Goal: Task Accomplishment & Management: Manage account settings

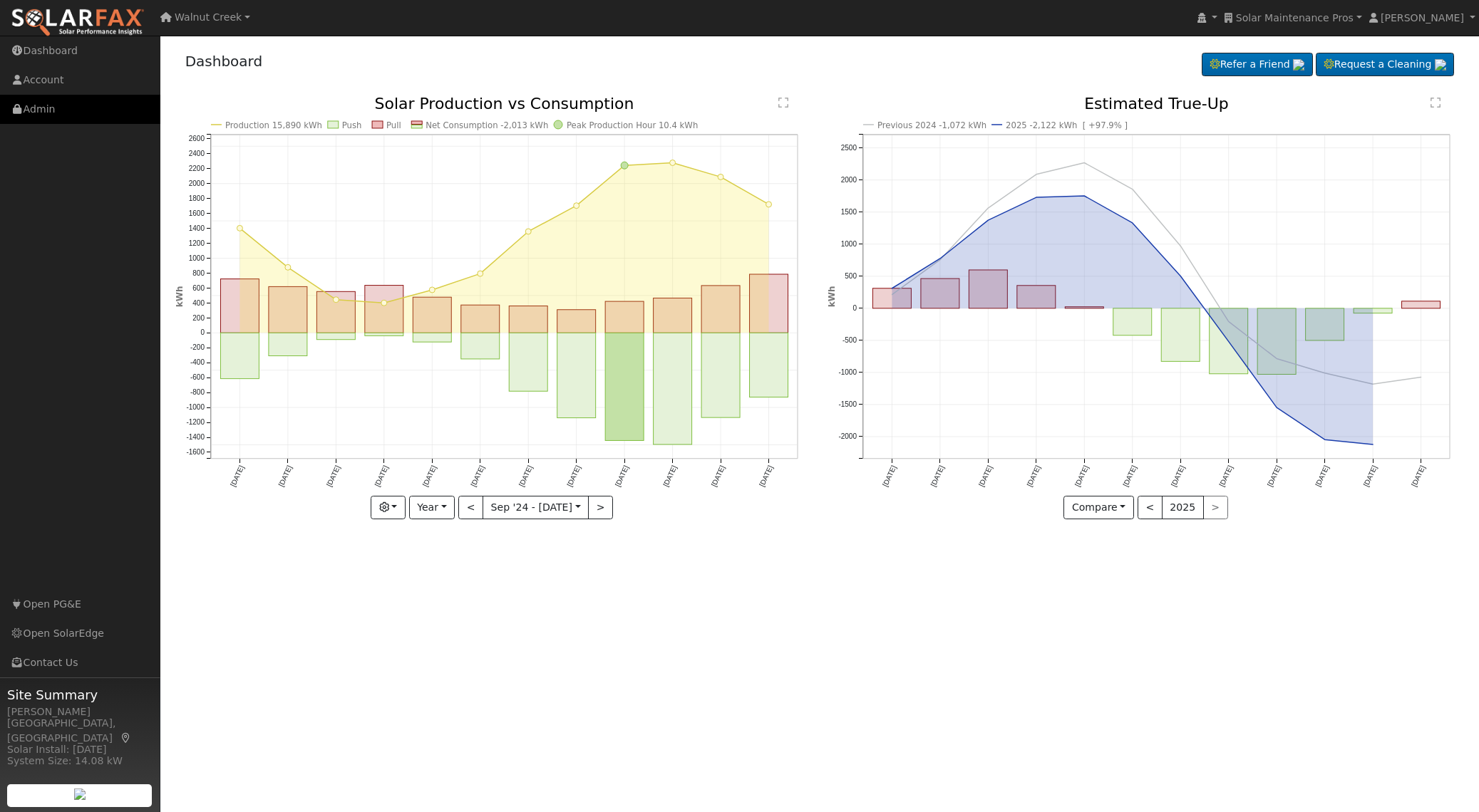
click at [25, 111] on link "Admin" at bounding box center [80, 110] width 160 height 29
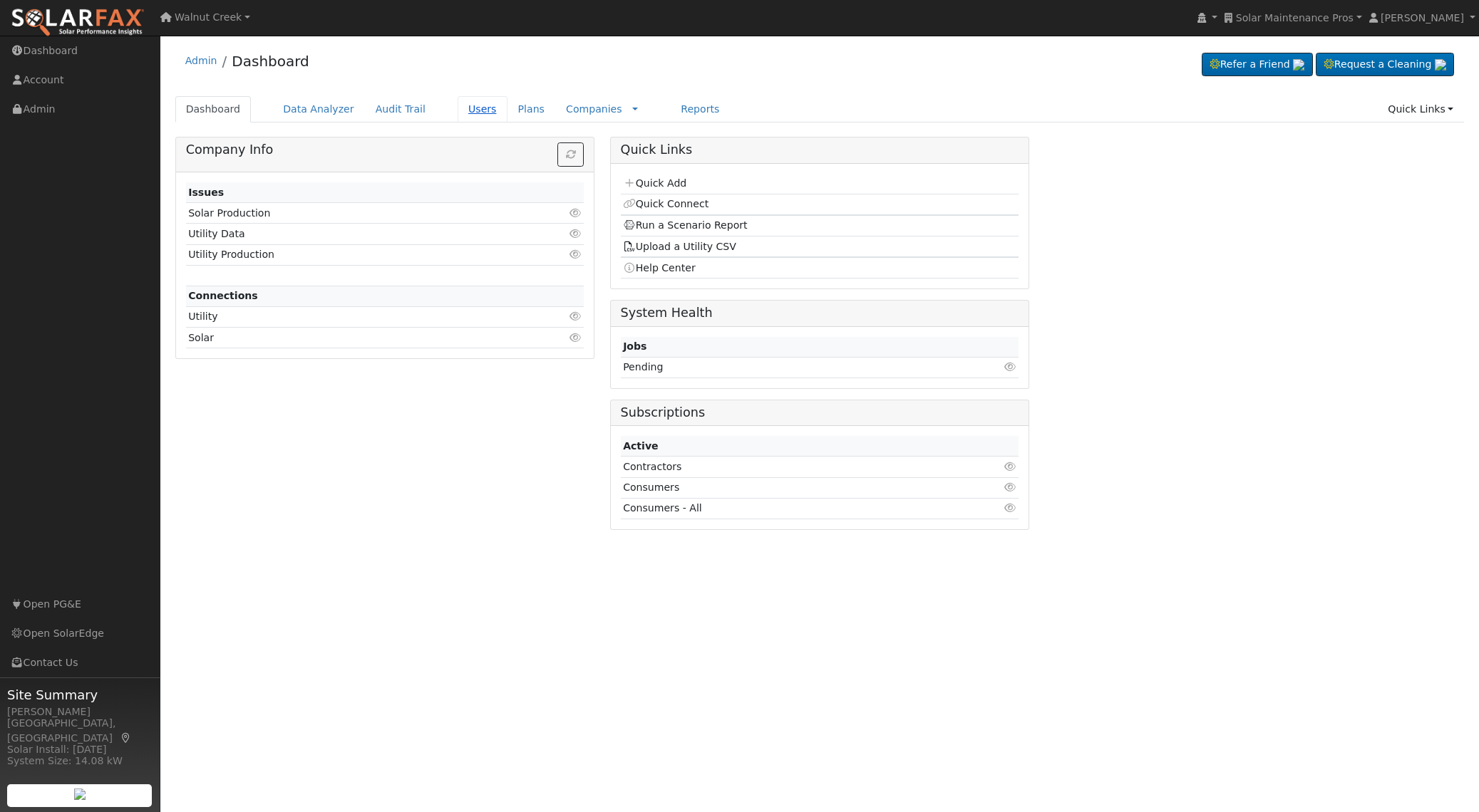
click at [474, 107] on link "Users" at bounding box center [482, 109] width 50 height 26
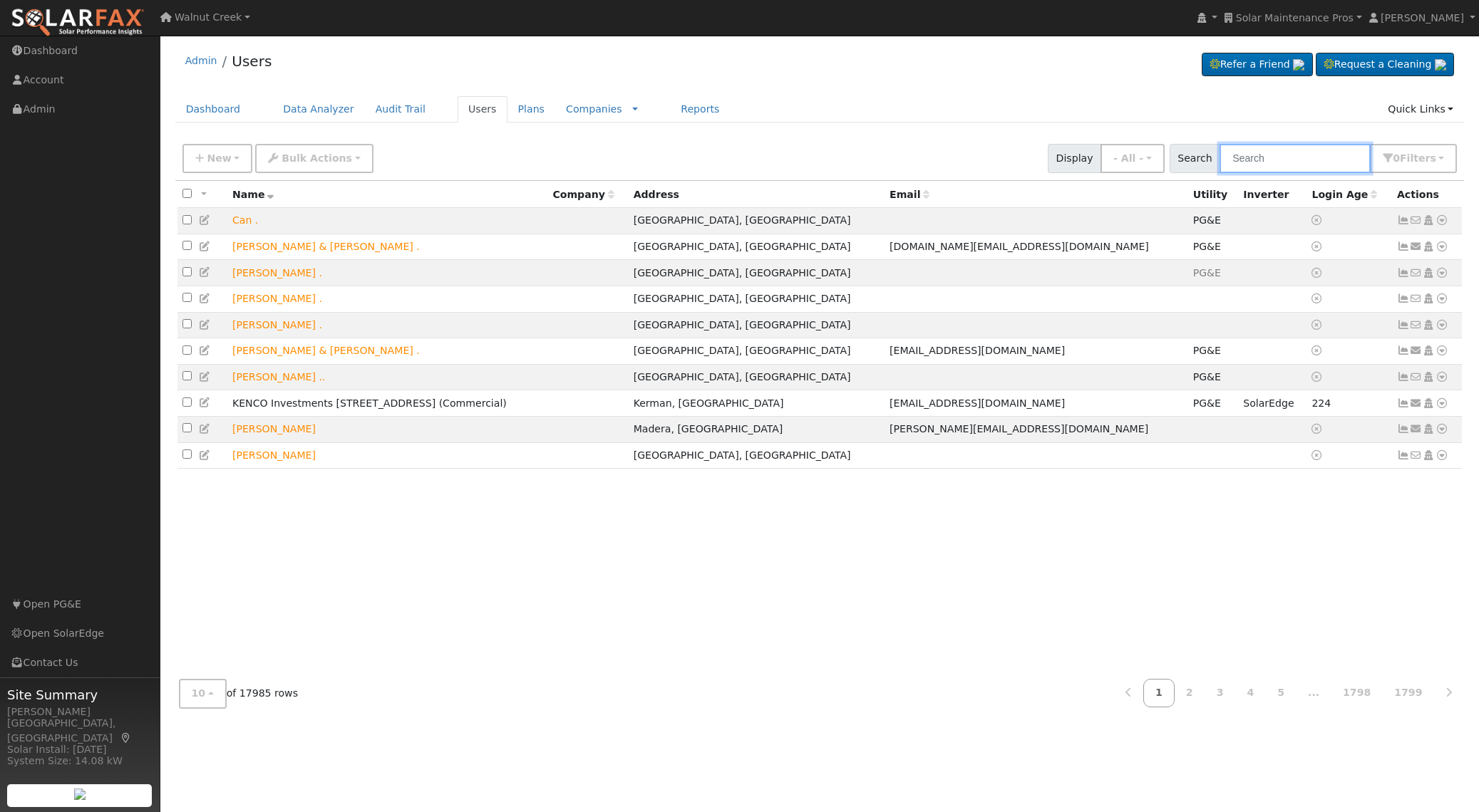
click at [1290, 160] on input "text" at bounding box center [1295, 158] width 151 height 29
paste input ""Noceto""
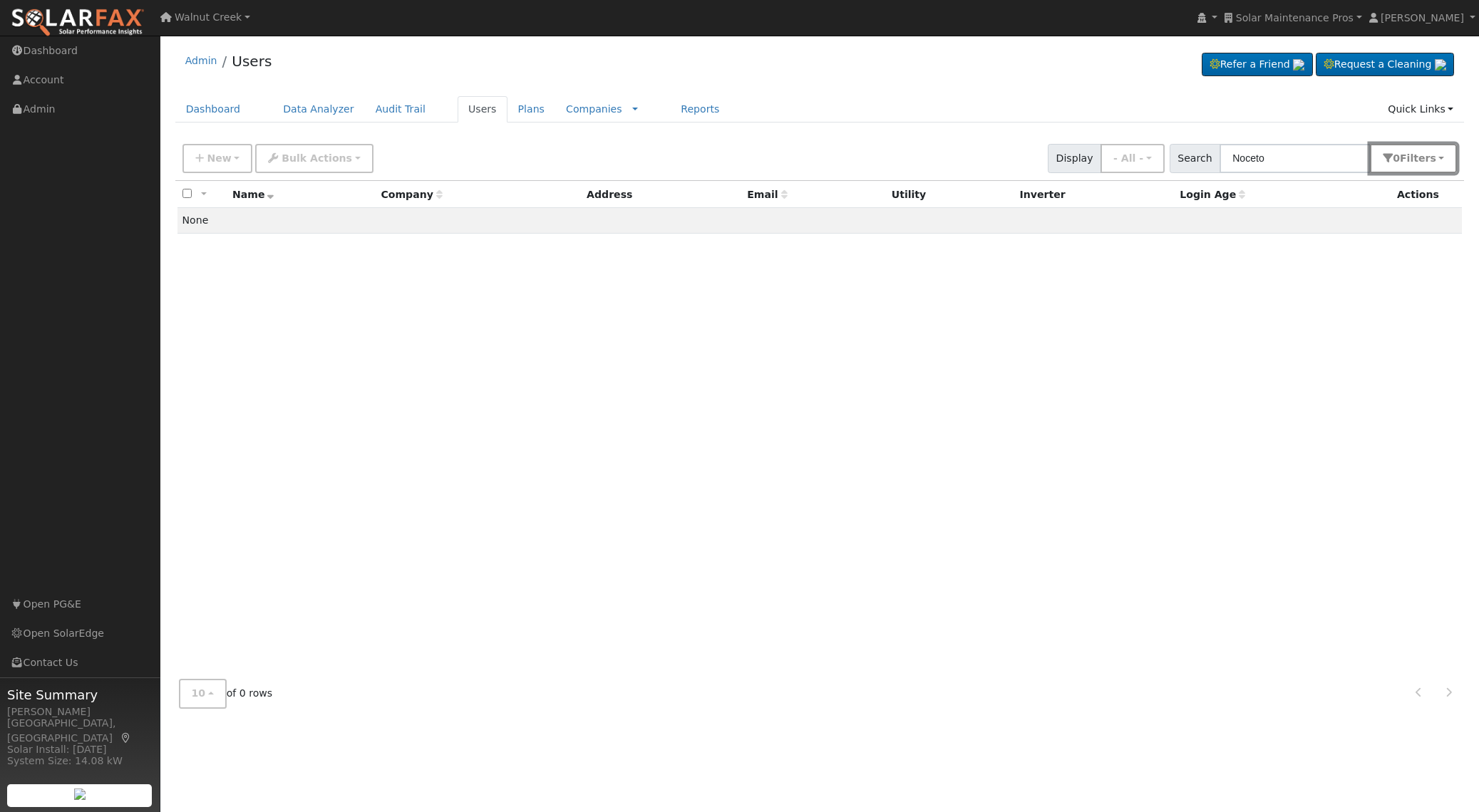
click at [1431, 159] on span "s" at bounding box center [1432, 158] width 6 height 11
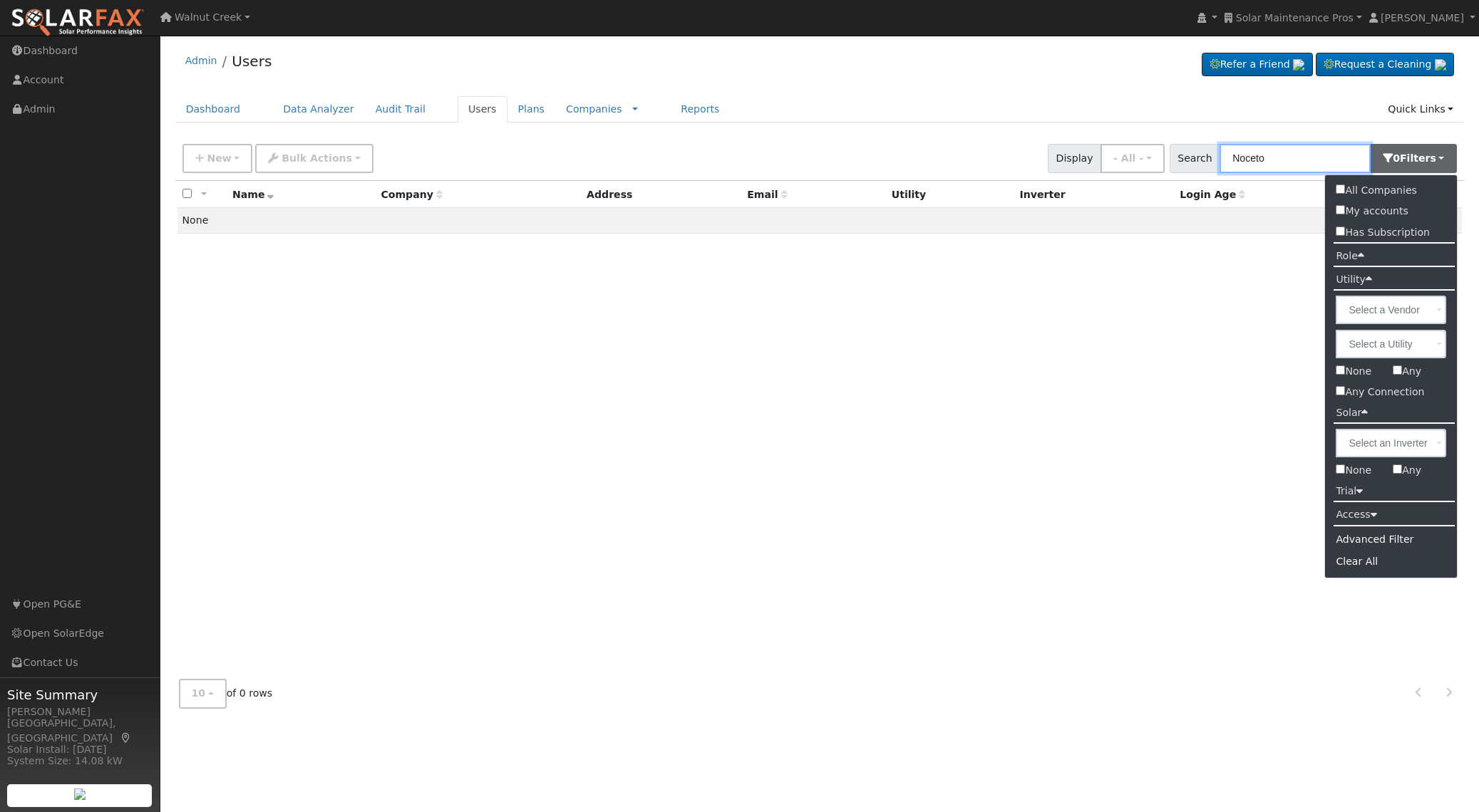
click at [1252, 150] on input "Noceto" at bounding box center [1295, 158] width 151 height 29
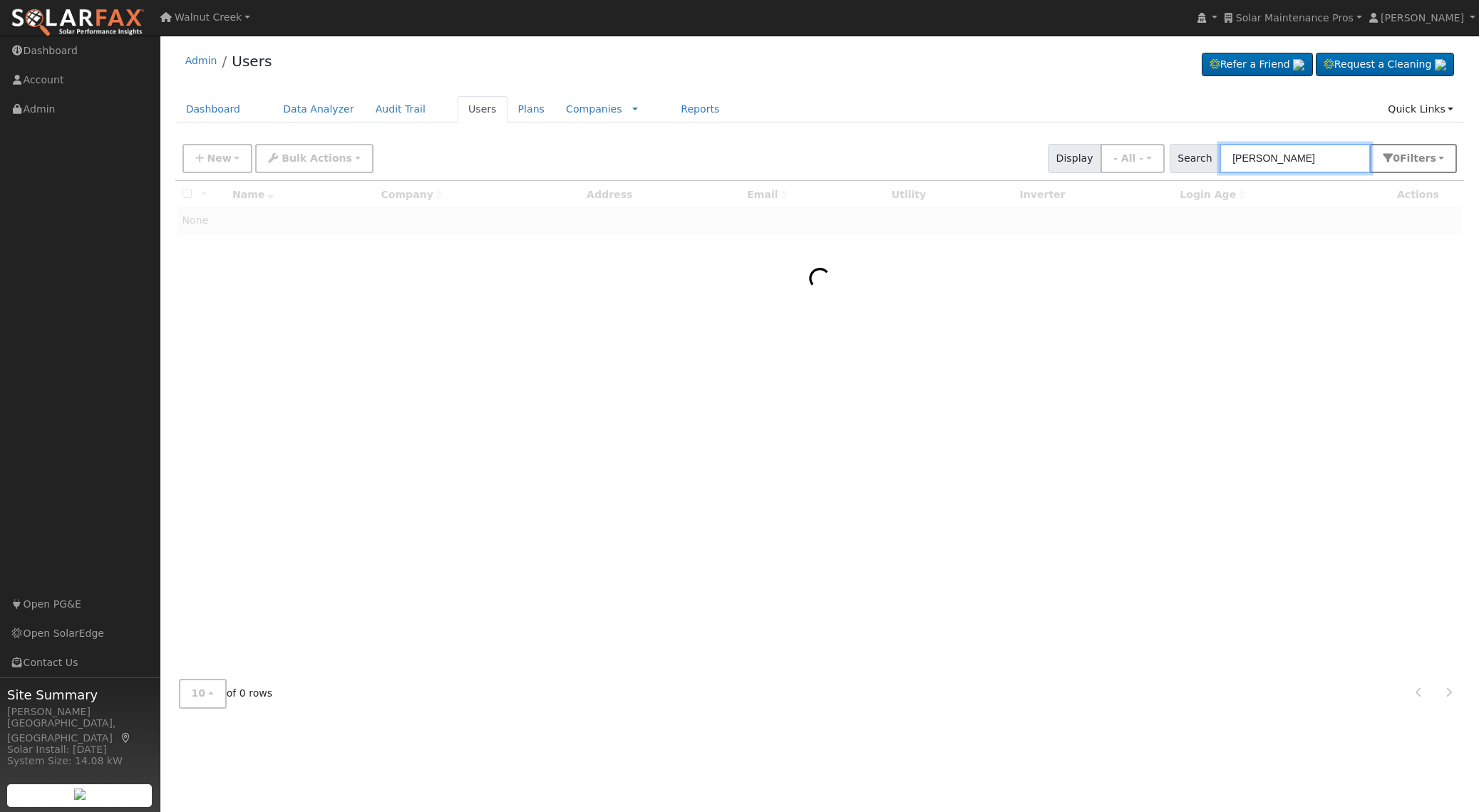
type input "Jay Noceto"
click at [1400, 154] on button "0 Filter s" at bounding box center [1413, 158] width 87 height 29
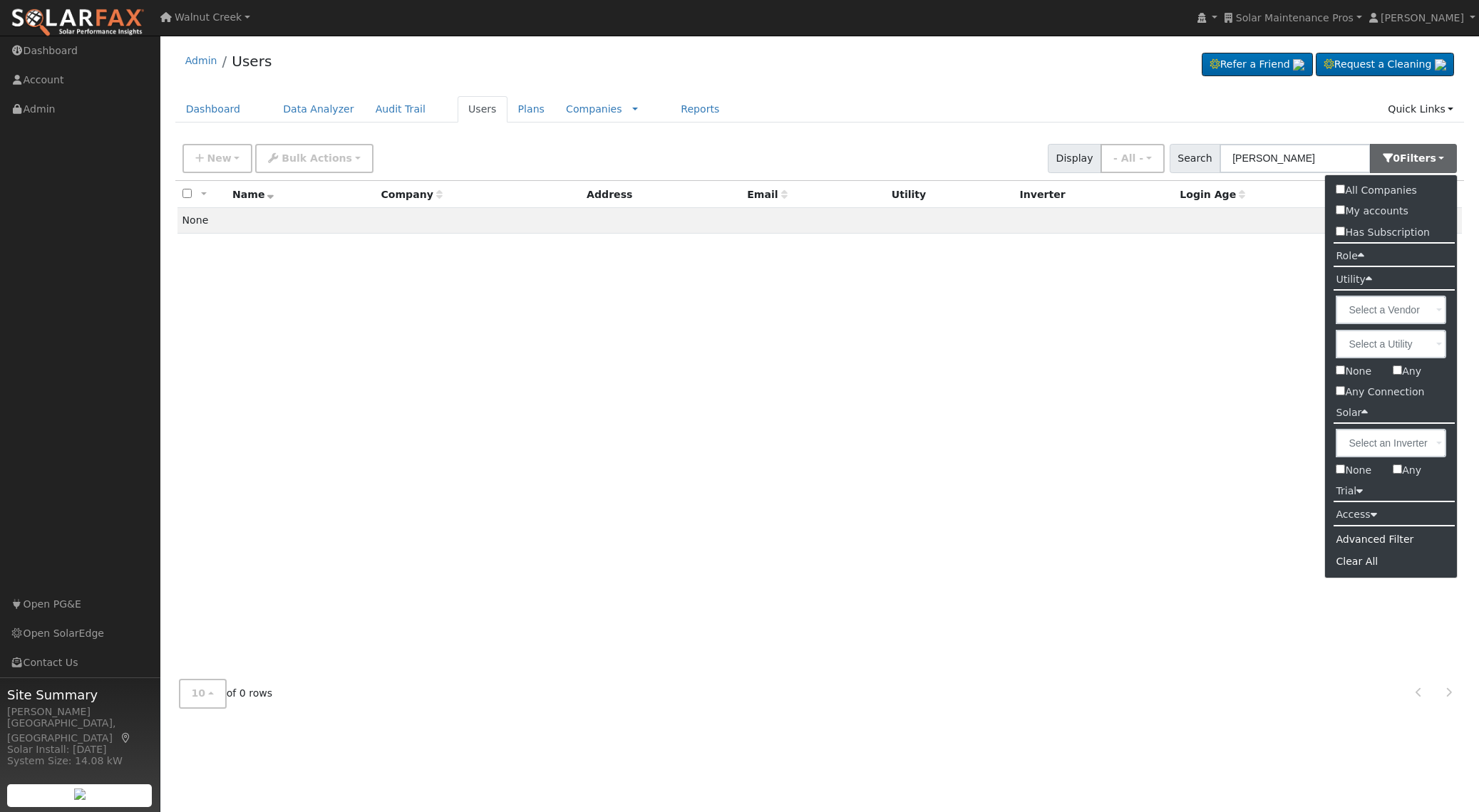
click at [1394, 185] on label "All Companies" at bounding box center [1375, 190] width 102 height 20
click at [1345, 185] on input "All Companies" at bounding box center [1340, 188] width 9 height 9
checkbox input "true"
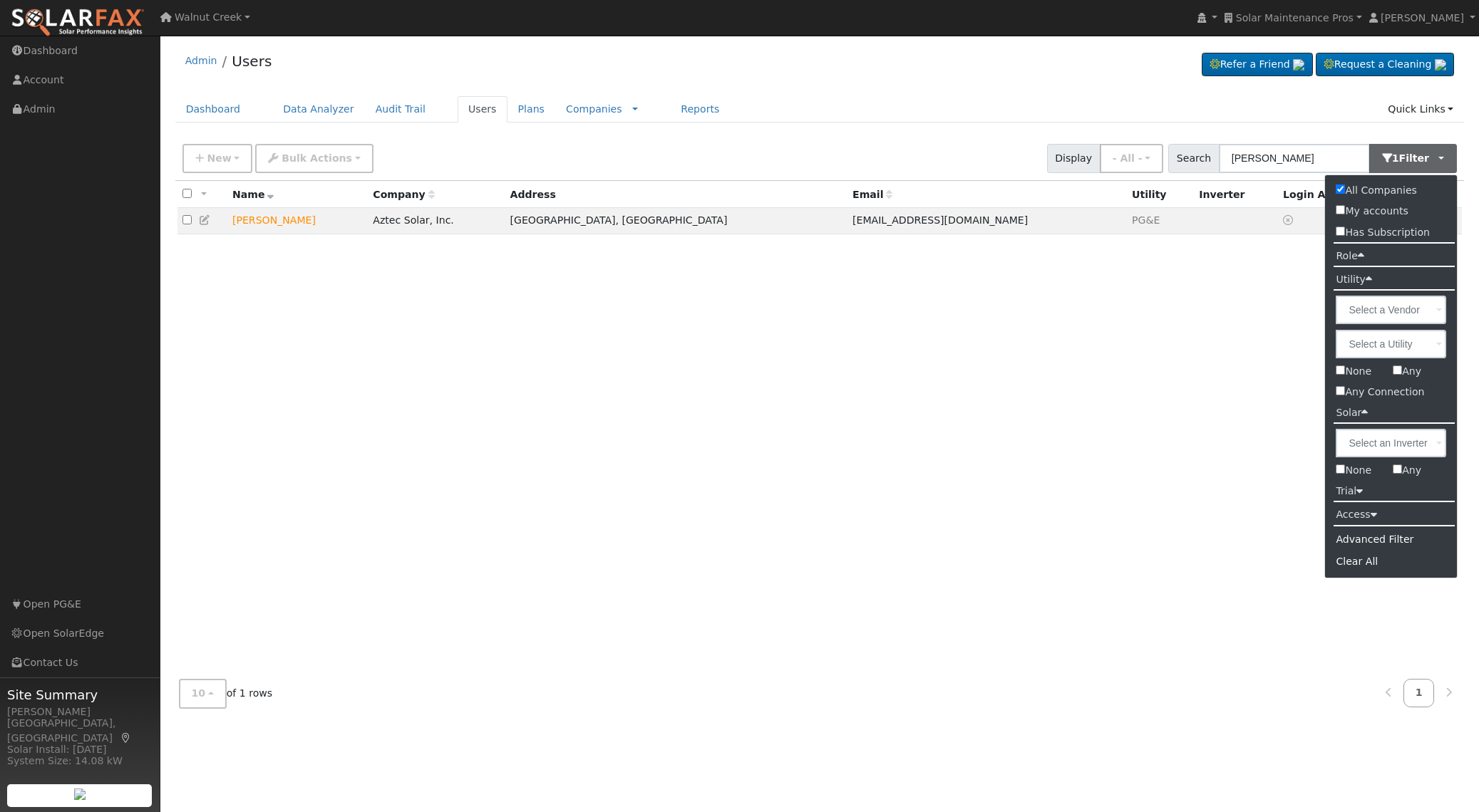
click at [951, 374] on div "All None All on page None on page Name Company Address Email Utility Inverter L…" at bounding box center [820, 425] width 1289 height 487
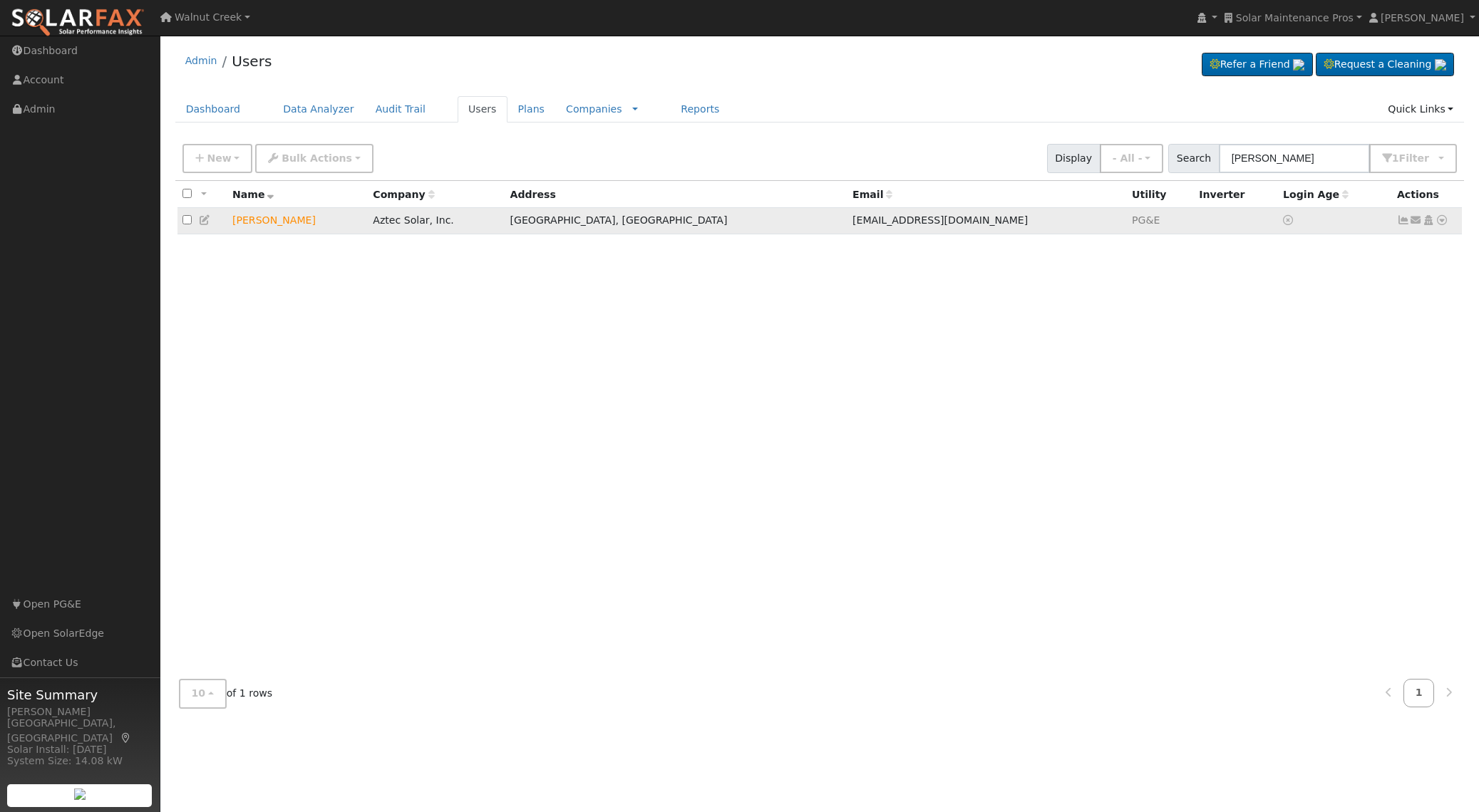
click at [1399, 225] on icon at bounding box center [1403, 220] width 13 height 10
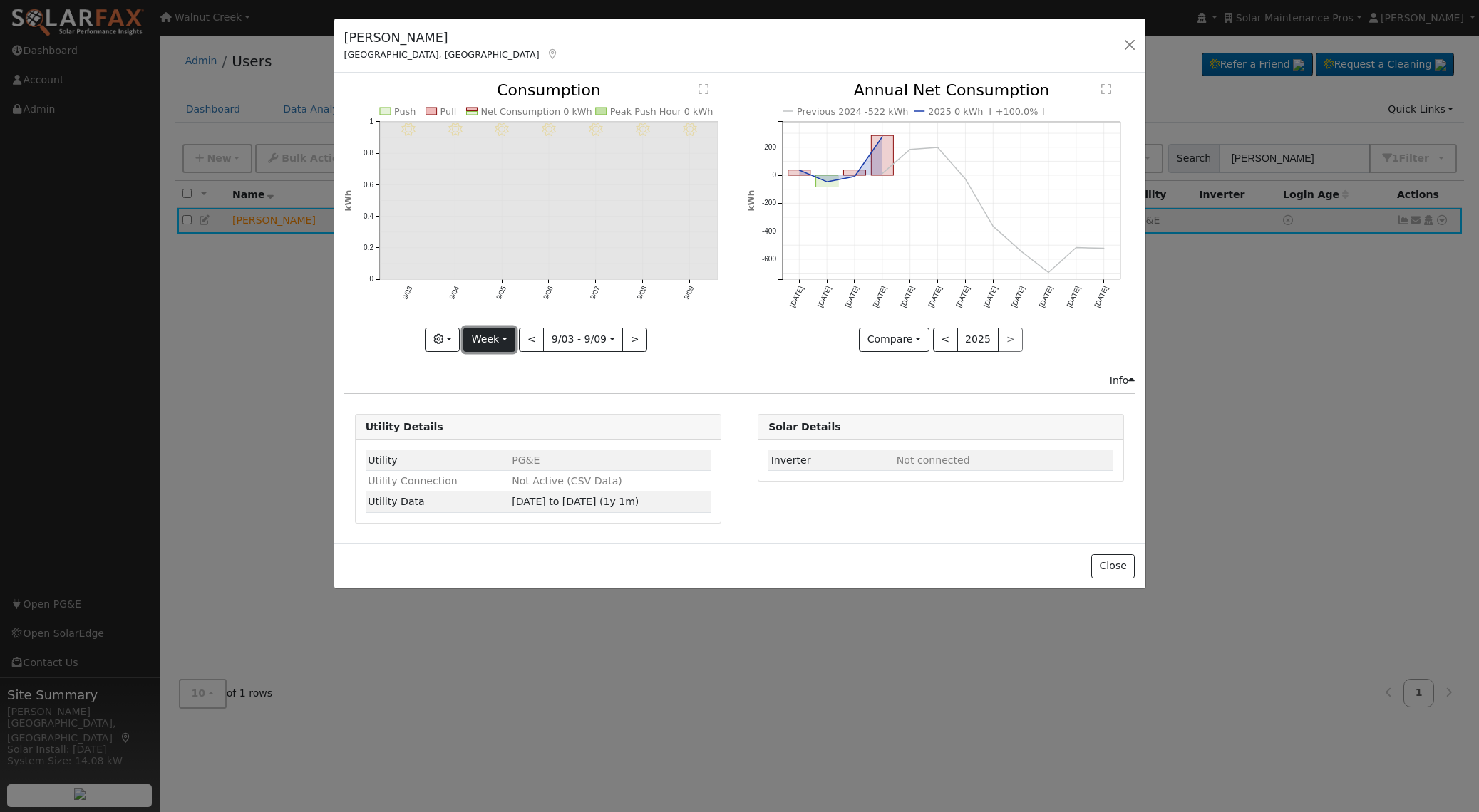
click at [494, 339] on button "Week" at bounding box center [489, 340] width 52 height 24
click at [492, 424] on link "Year" at bounding box center [513, 429] width 99 height 20
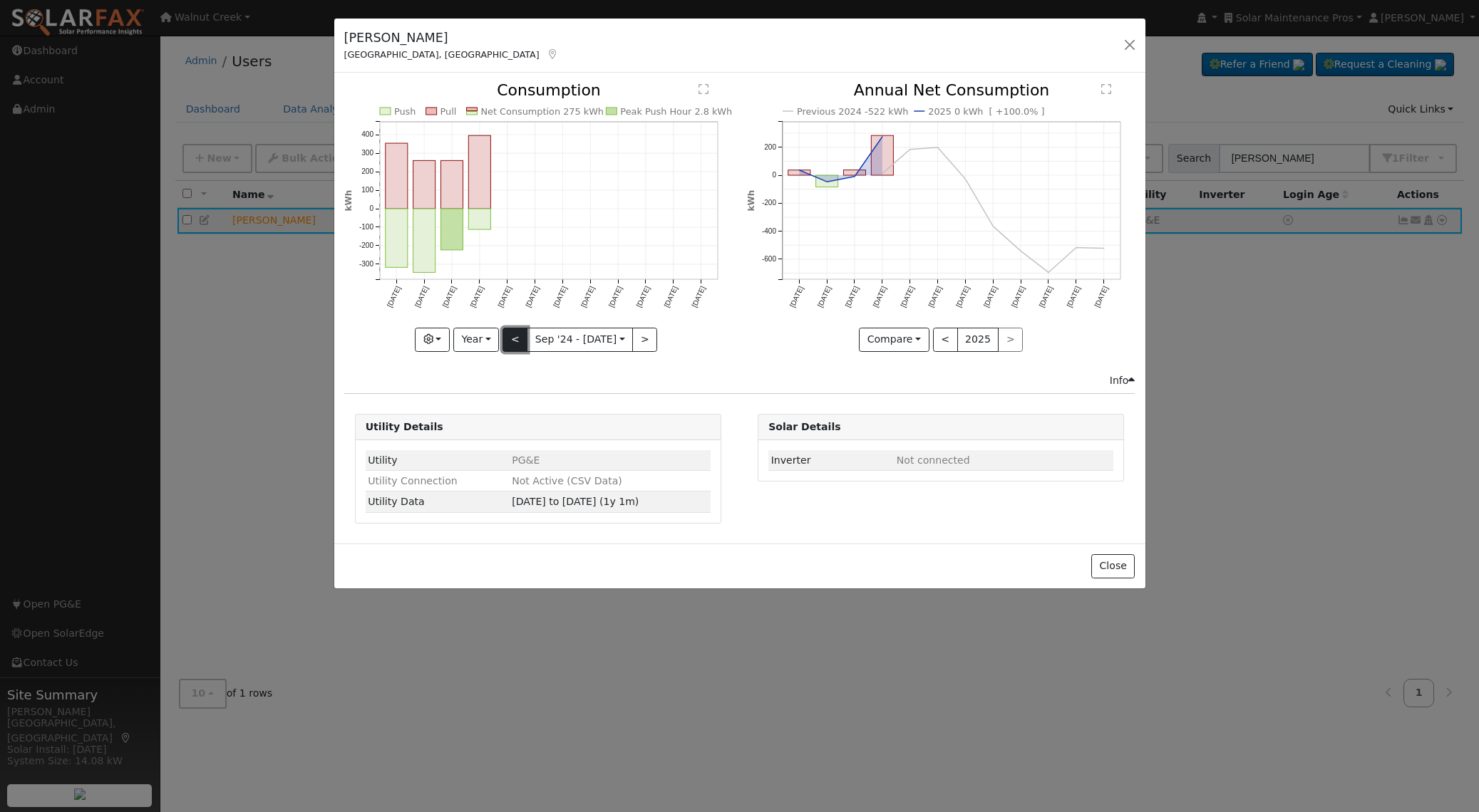
click at [524, 342] on button "<" at bounding box center [515, 340] width 25 height 24
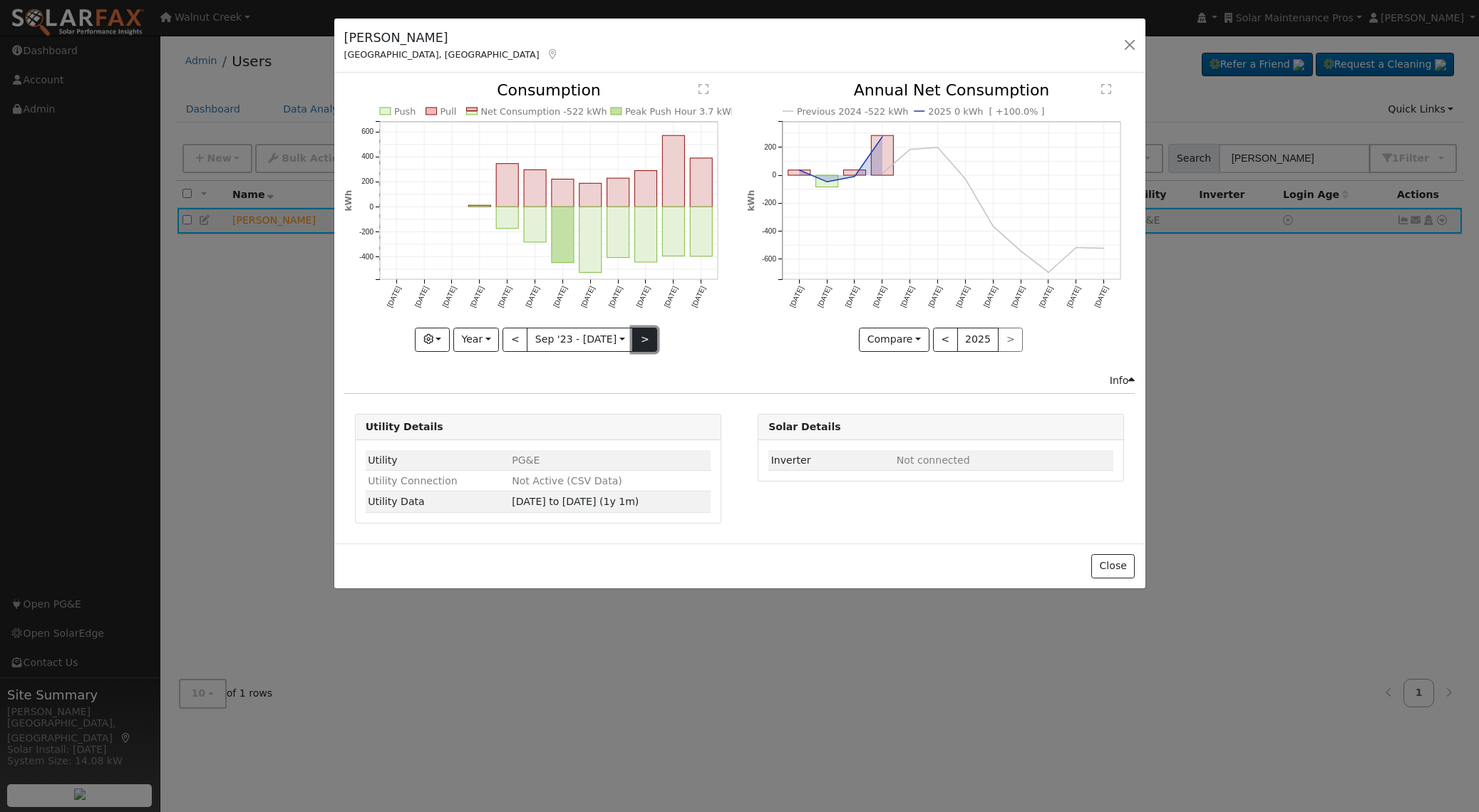
click at [650, 346] on button ">" at bounding box center [644, 340] width 25 height 24
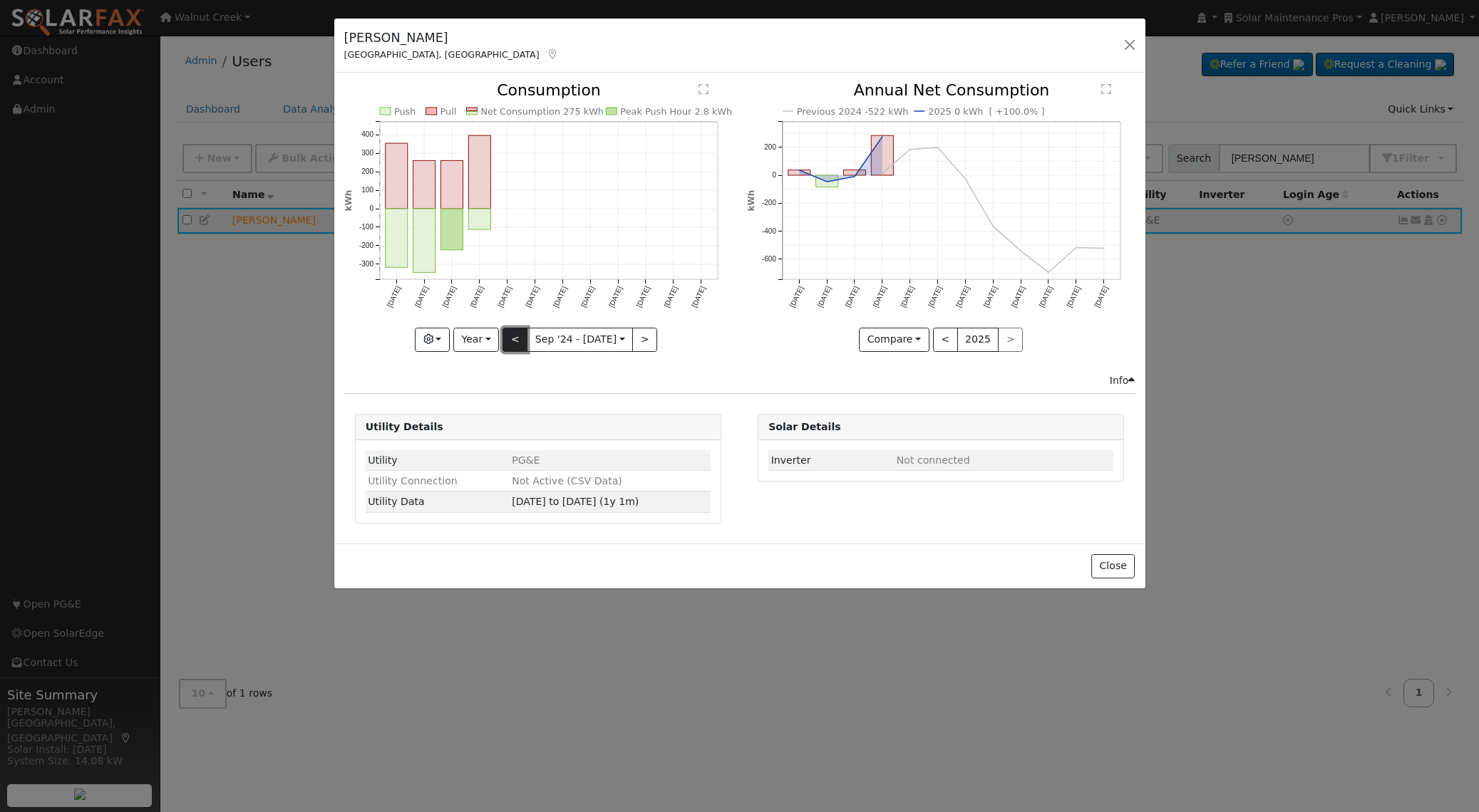
click at [512, 336] on button "<" at bounding box center [515, 340] width 25 height 24
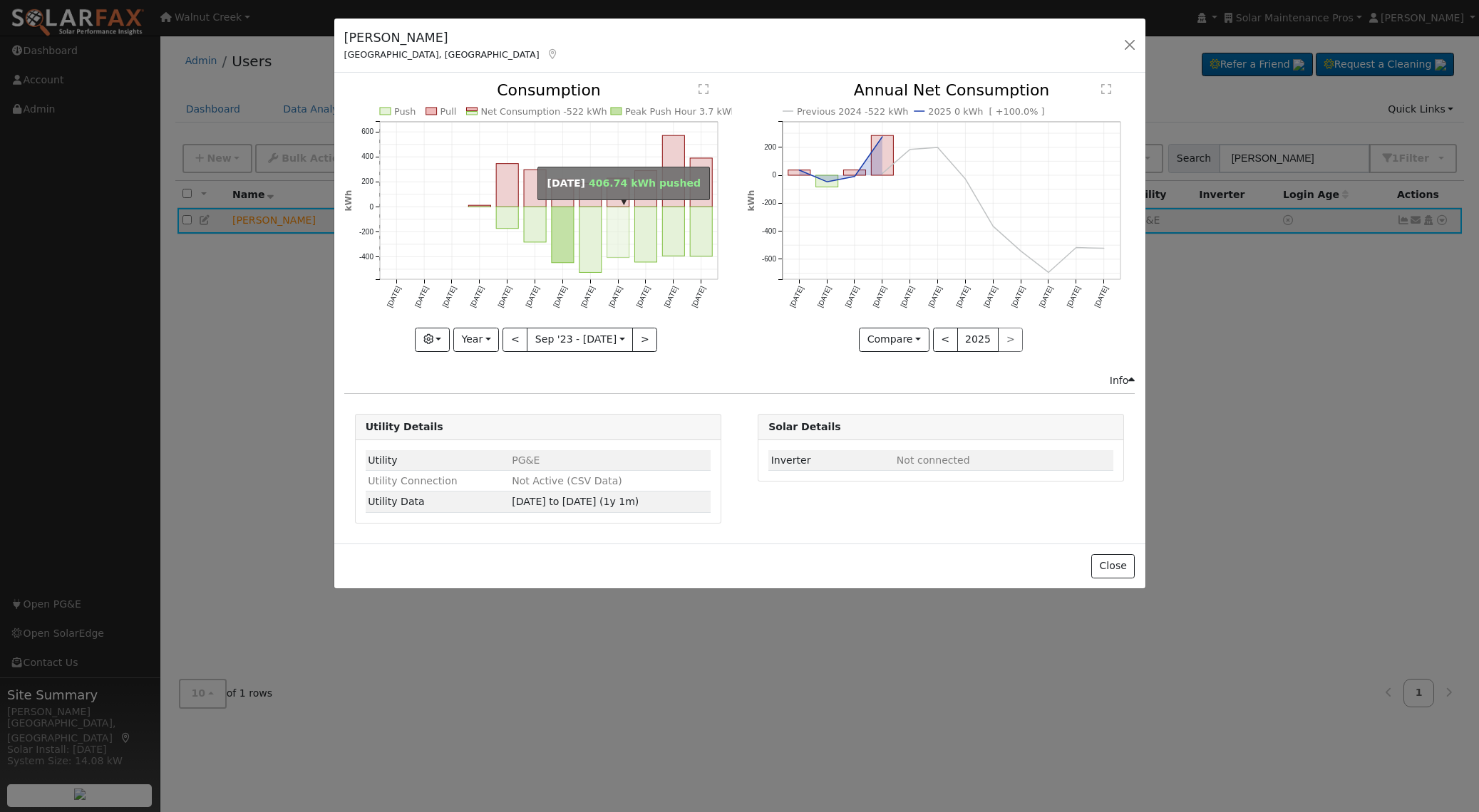
click at [621, 219] on rect "onclick=""" at bounding box center [617, 232] width 22 height 50
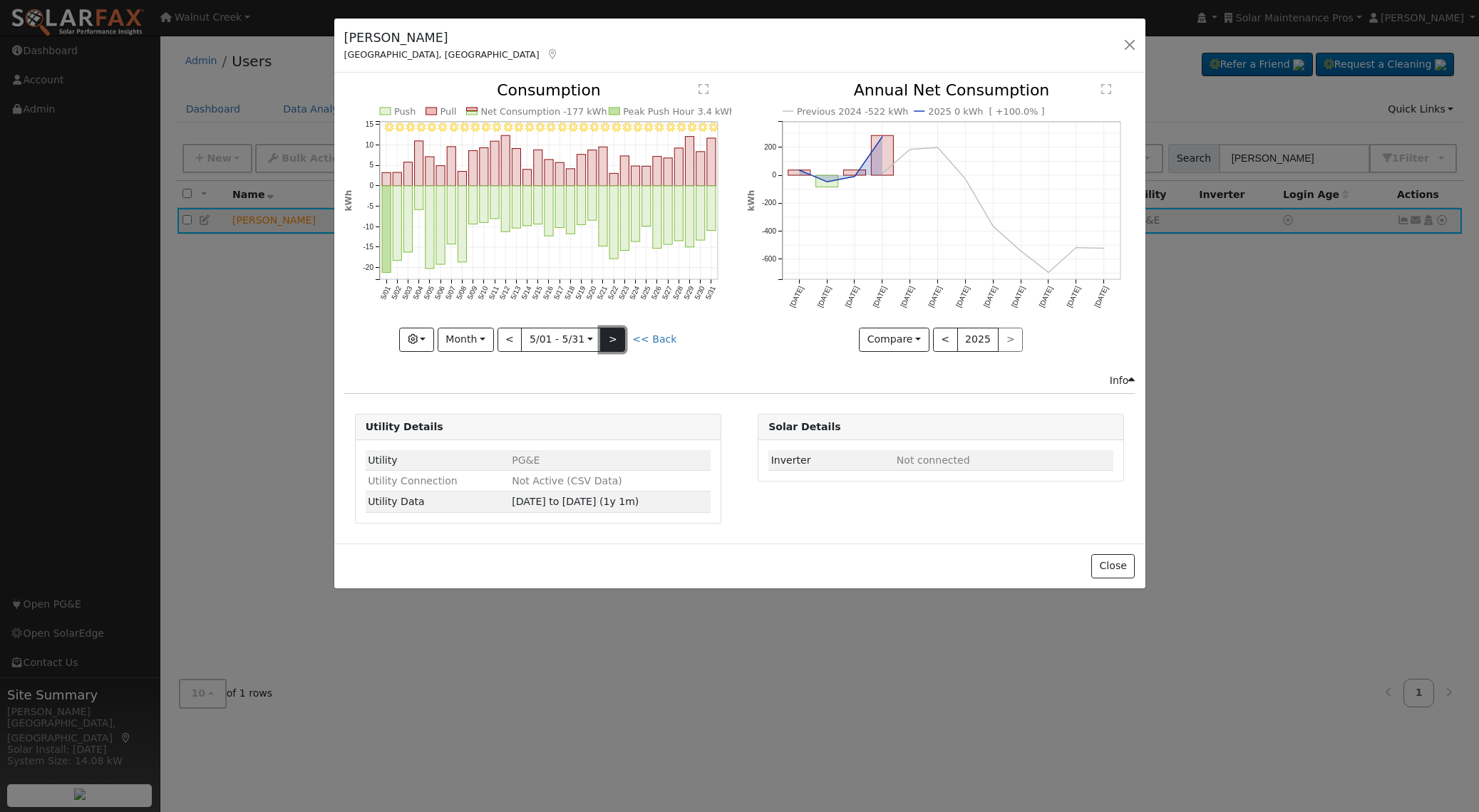
click at [614, 335] on button ">" at bounding box center [612, 340] width 25 height 24
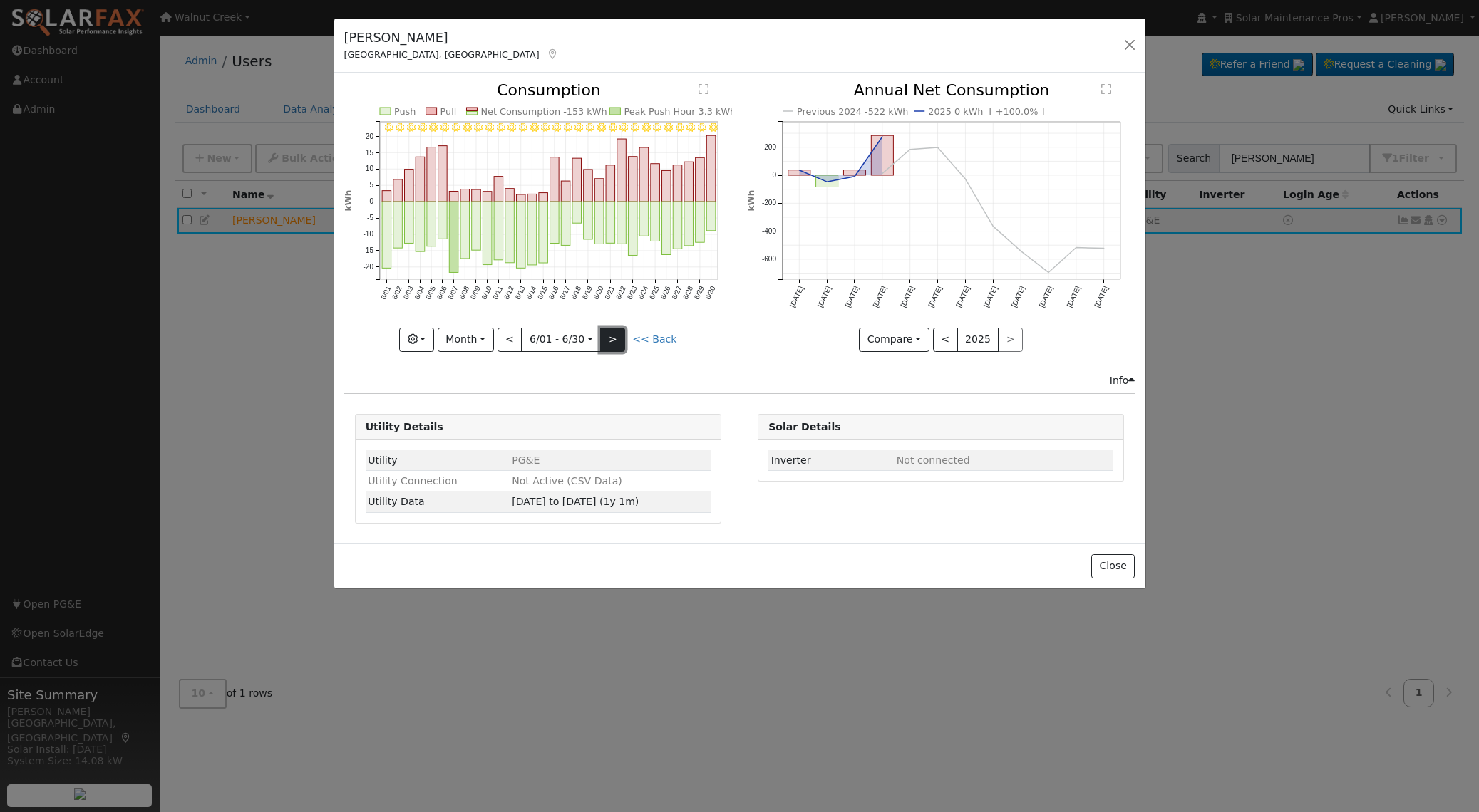
click at [615, 333] on button ">" at bounding box center [612, 340] width 25 height 24
type input "2024-07-01"
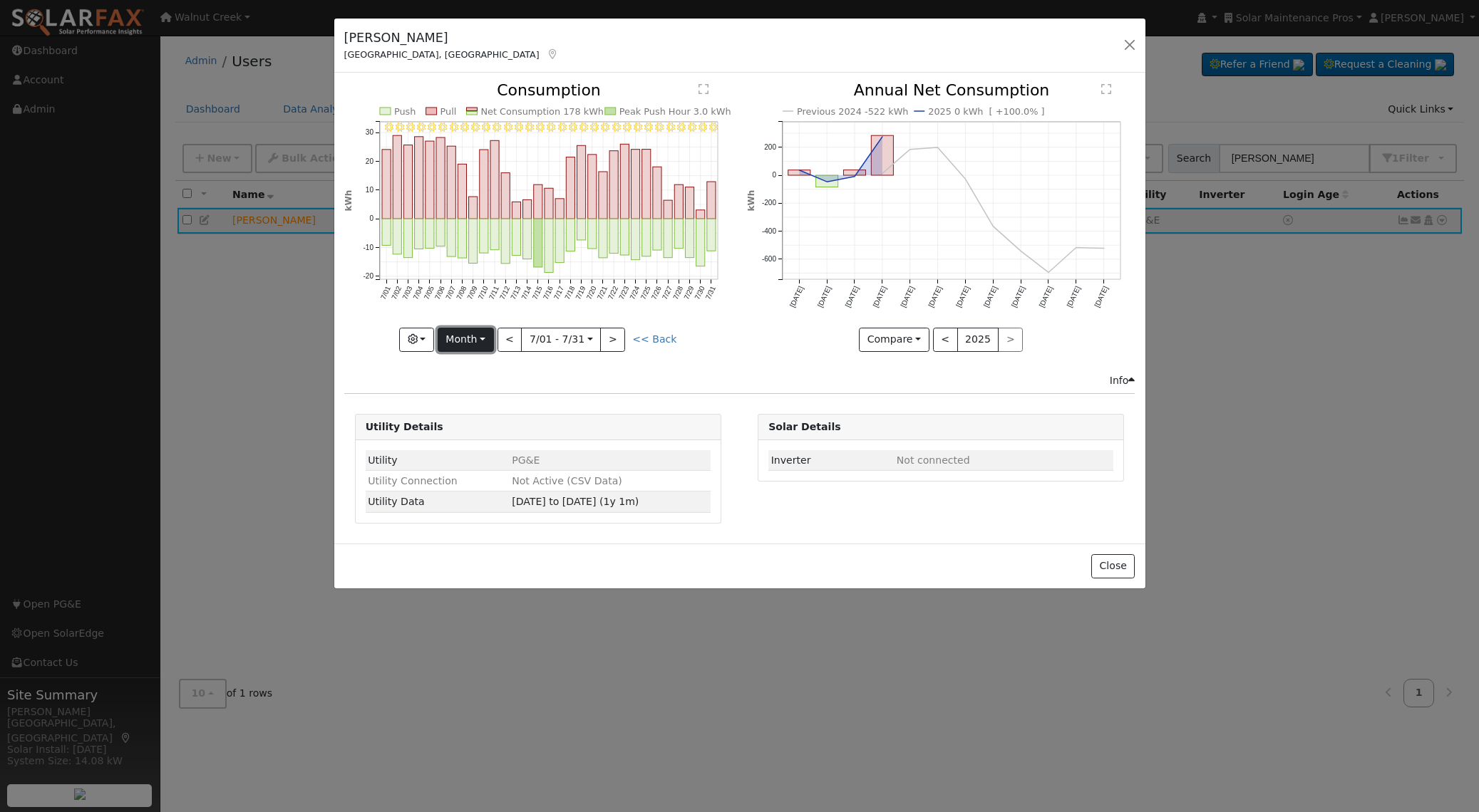
click at [479, 344] on button "Month" at bounding box center [465, 340] width 56 height 24
click at [481, 426] on link "Year" at bounding box center [488, 429] width 99 height 20
